Goal: Transaction & Acquisition: Download file/media

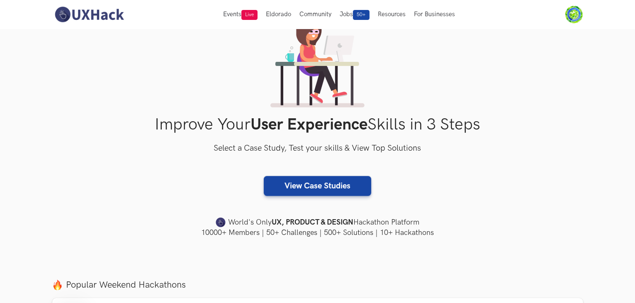
scroll to position [33, 0]
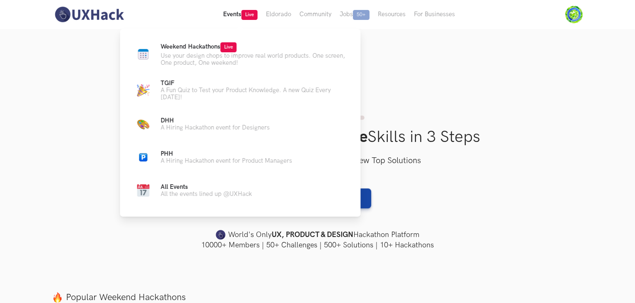
click at [232, 17] on button "Events Live" at bounding box center [240, 14] width 43 height 29
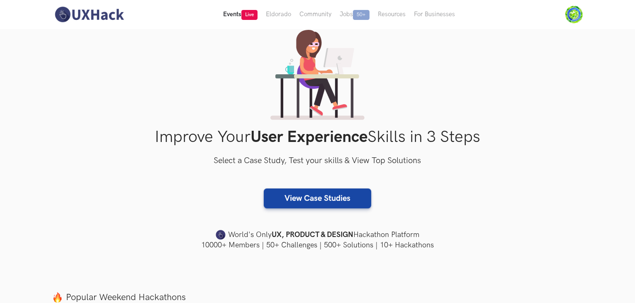
click at [232, 17] on button "Events Live" at bounding box center [240, 14] width 43 height 29
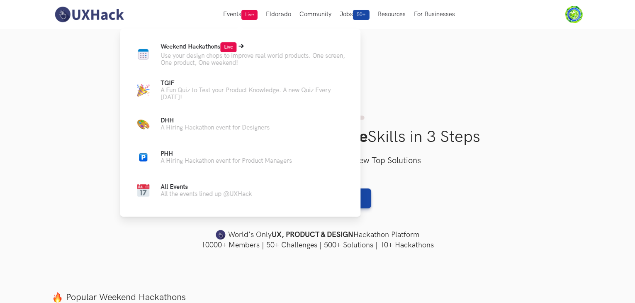
click at [235, 55] on p "Use your design chops to improve real world products. One screen, One product, …" at bounding box center [254, 59] width 187 height 14
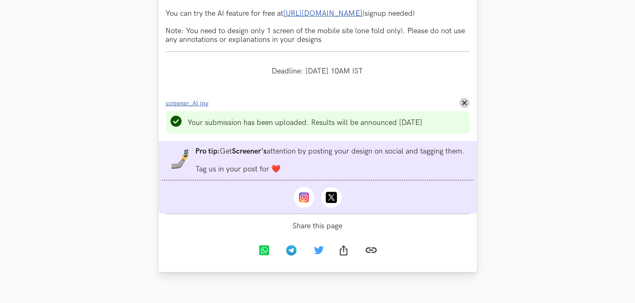
scroll to position [896, 0]
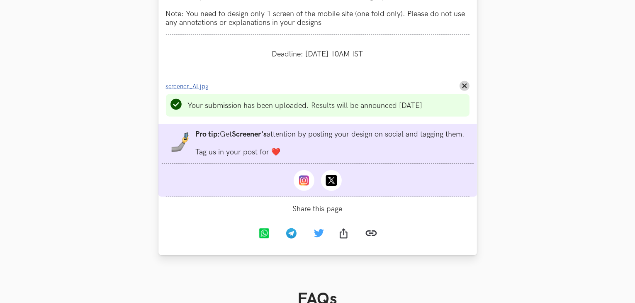
click at [189, 90] on span "screener_AI.jpg" at bounding box center [187, 86] width 43 height 7
